Goal: Navigation & Orientation: Find specific page/section

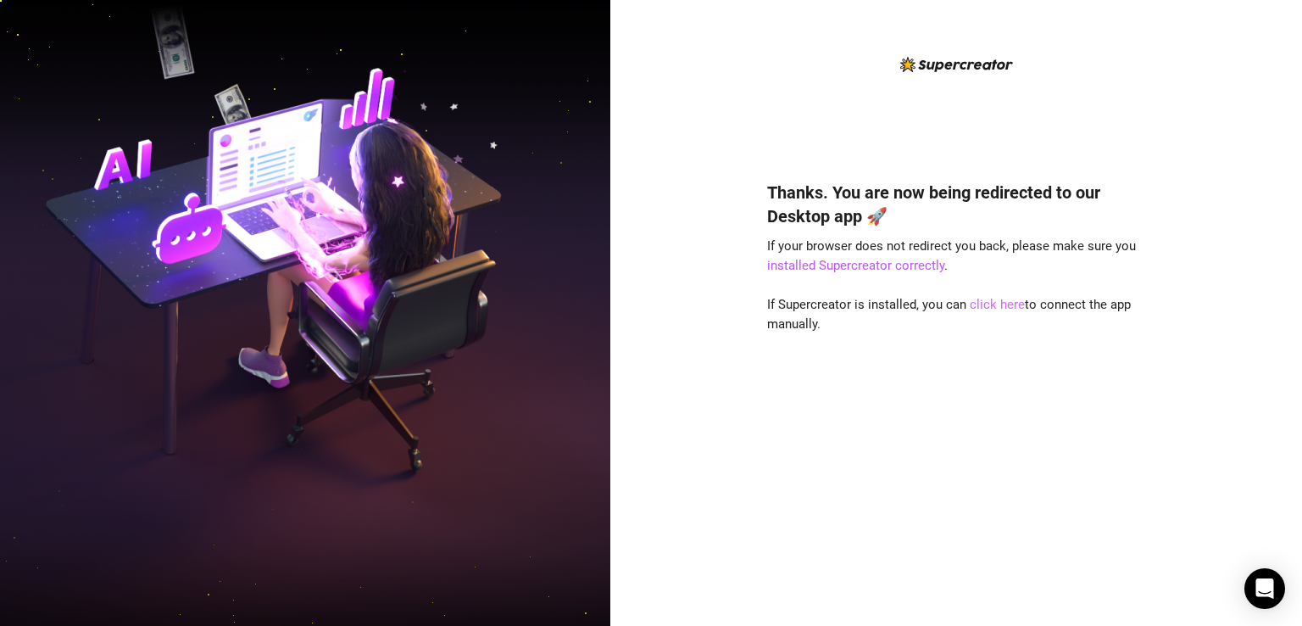
click at [998, 299] on link "click here" at bounding box center [997, 304] width 55 height 15
click at [994, 306] on link "click here" at bounding box center [997, 304] width 55 height 15
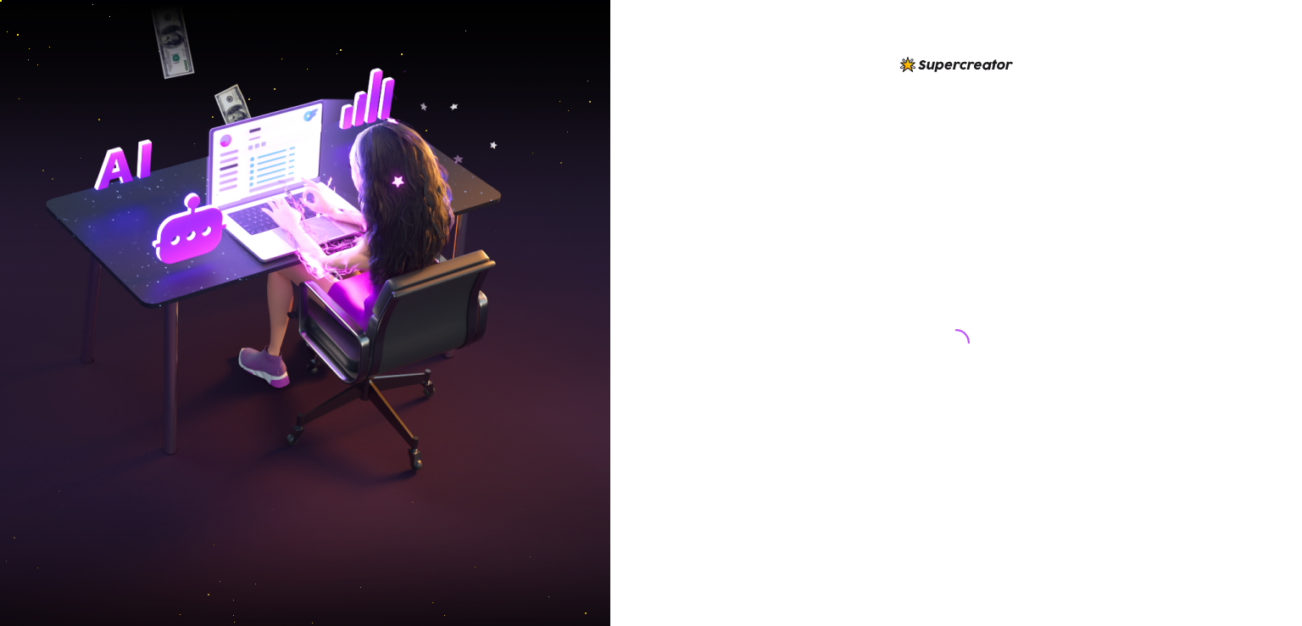
click at [30, 69] on img at bounding box center [305, 313] width 610 height 766
